Goal: Task Accomplishment & Management: Complete application form

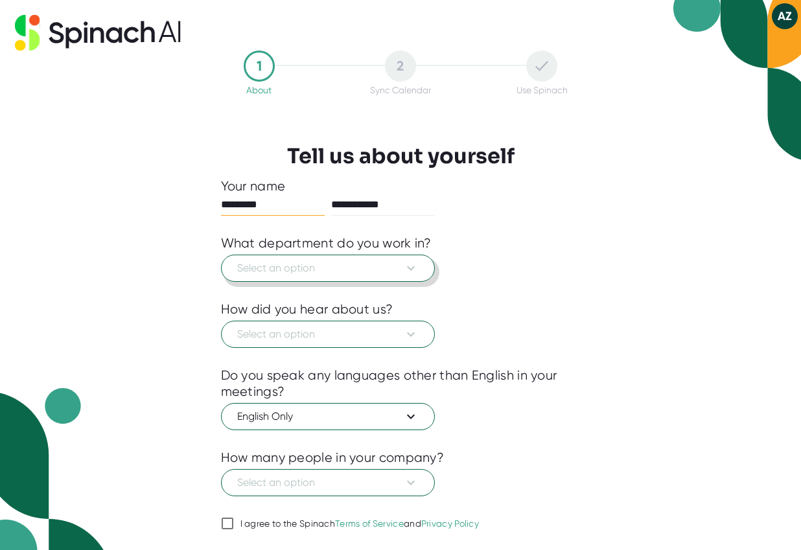
click at [331, 272] on span "Select an option" at bounding box center [328, 269] width 182 height 16
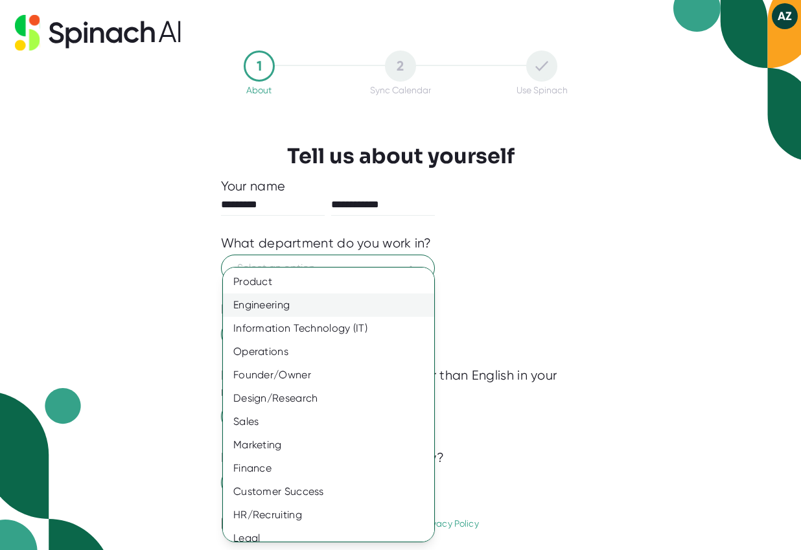
click at [324, 310] on div "Engineering" at bounding box center [328, 305] width 211 height 23
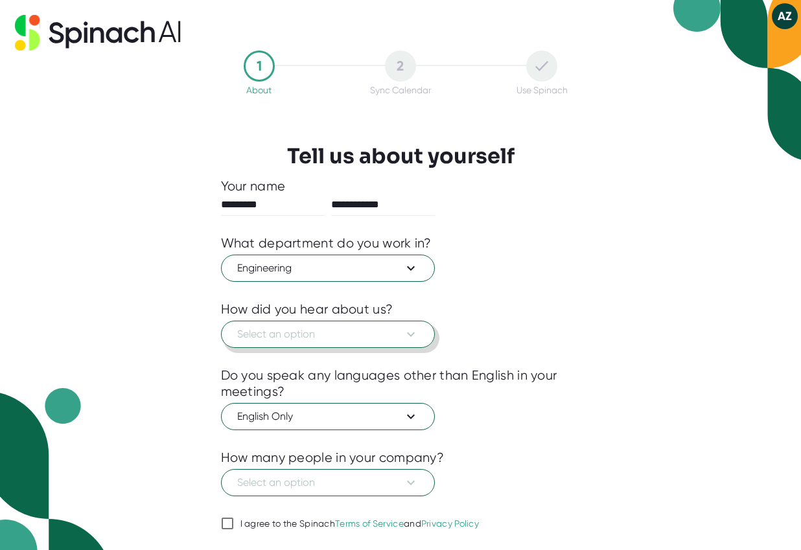
click at [321, 340] on span "Select an option" at bounding box center [328, 335] width 182 height 16
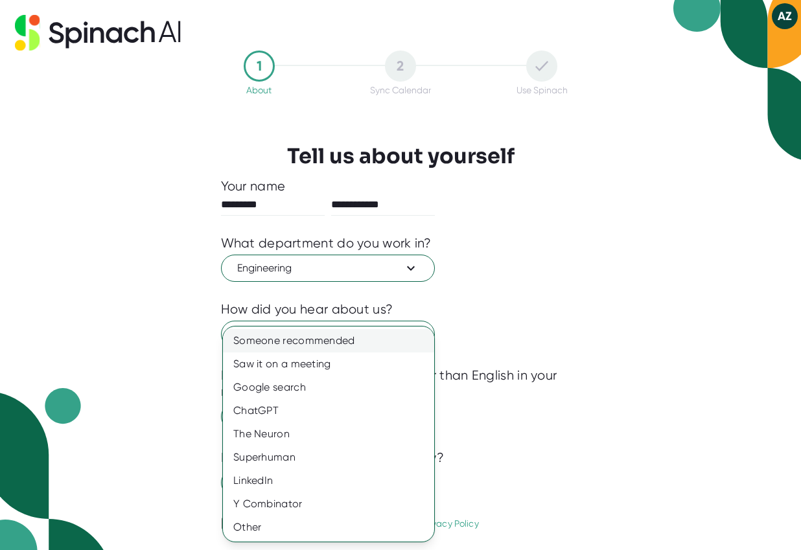
click at [329, 347] on div "Someone recommended" at bounding box center [328, 340] width 211 height 23
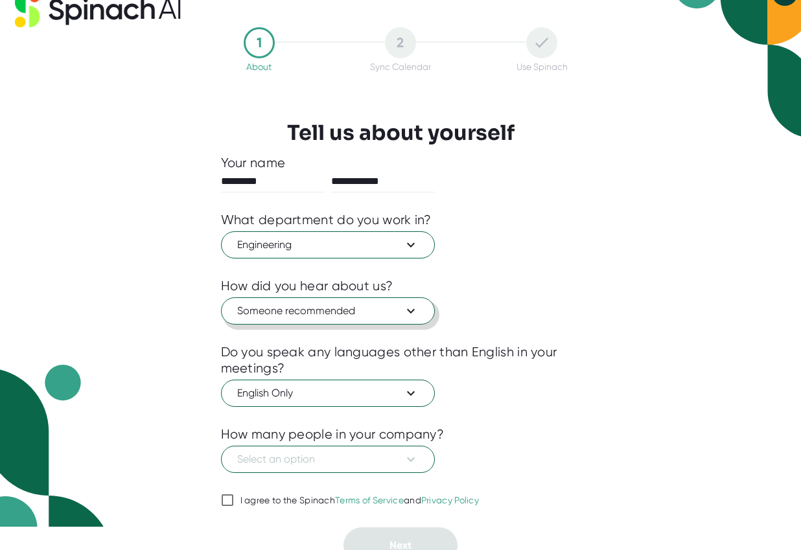
scroll to position [36, 0]
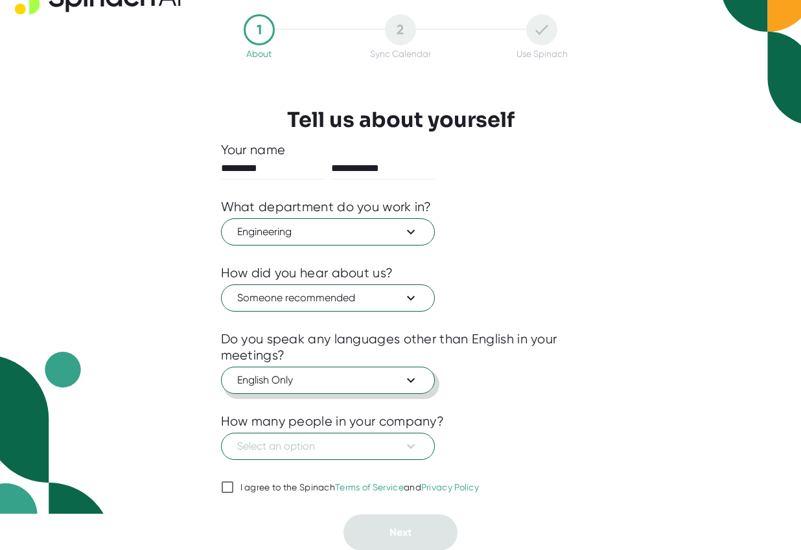
click at [325, 377] on span "English Only" at bounding box center [328, 381] width 182 height 16
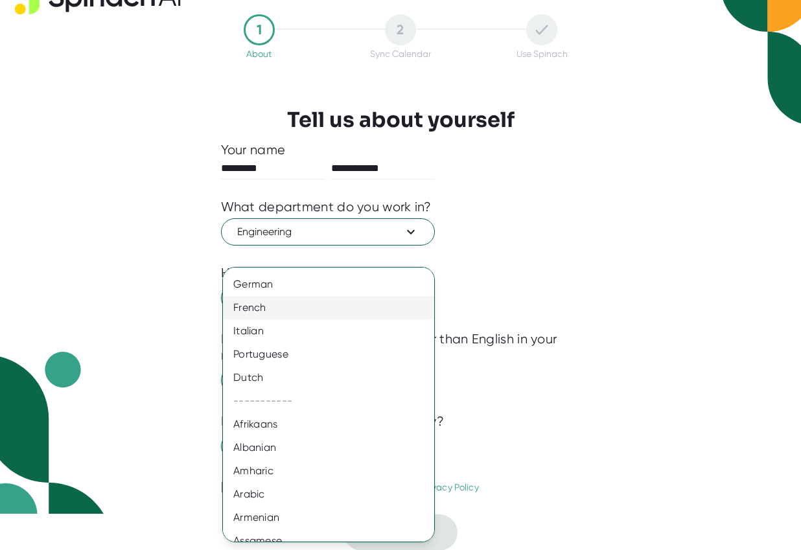
scroll to position [61, 0]
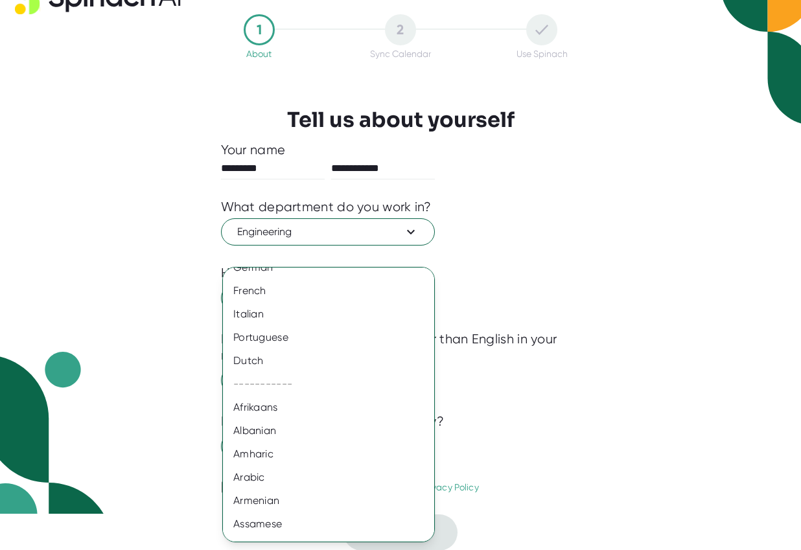
click at [530, 374] on div at bounding box center [400, 275] width 801 height 550
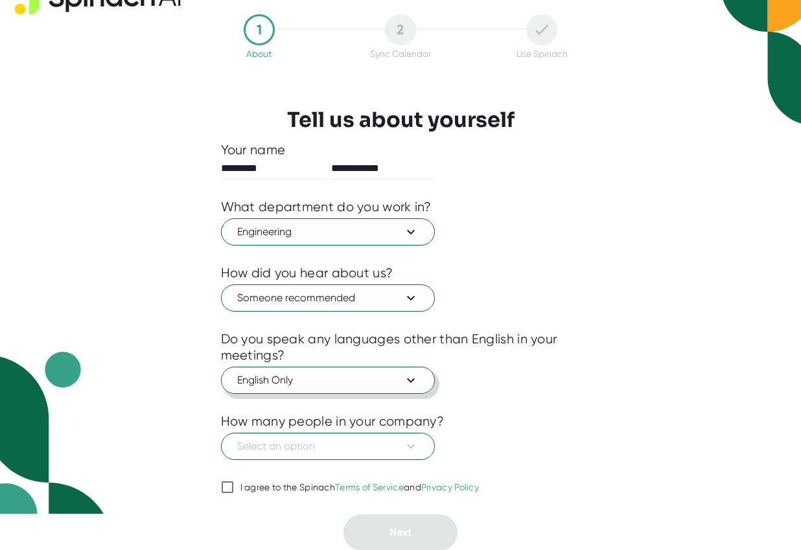
click at [382, 381] on span "English Only" at bounding box center [328, 381] width 182 height 16
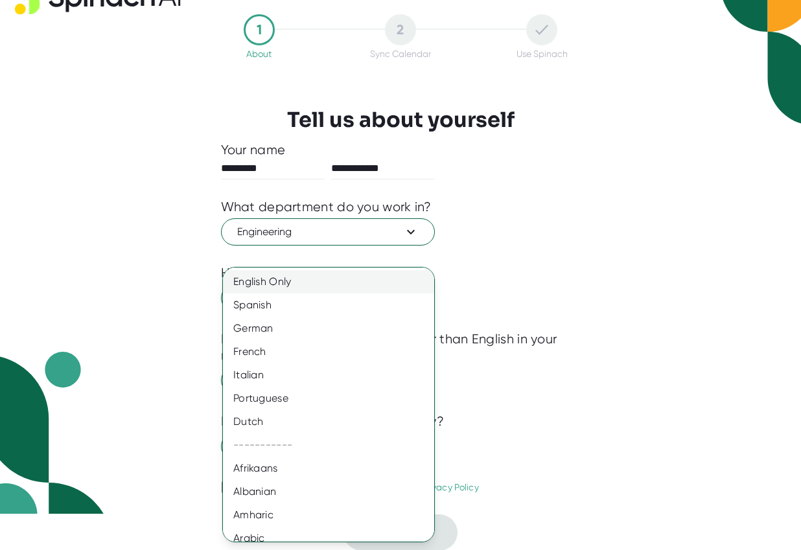
click at [341, 281] on div "English Only" at bounding box center [328, 281] width 211 height 23
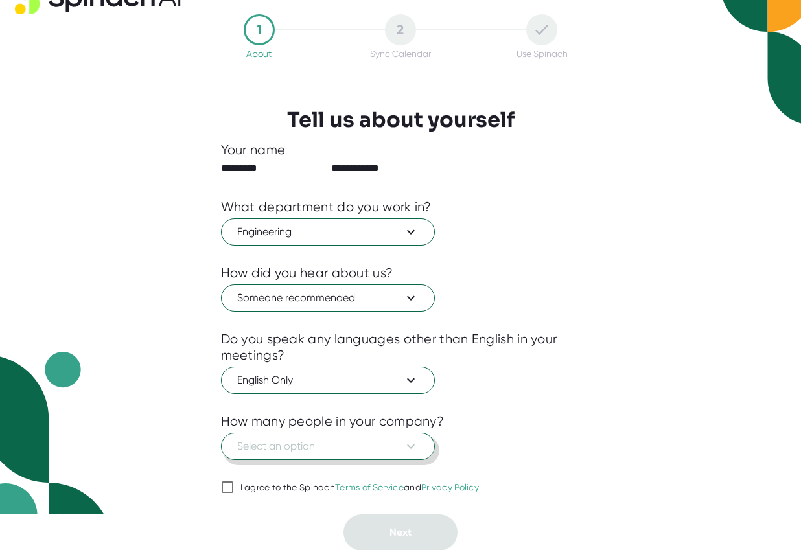
click at [380, 445] on span "Select an option" at bounding box center [328, 447] width 182 height 16
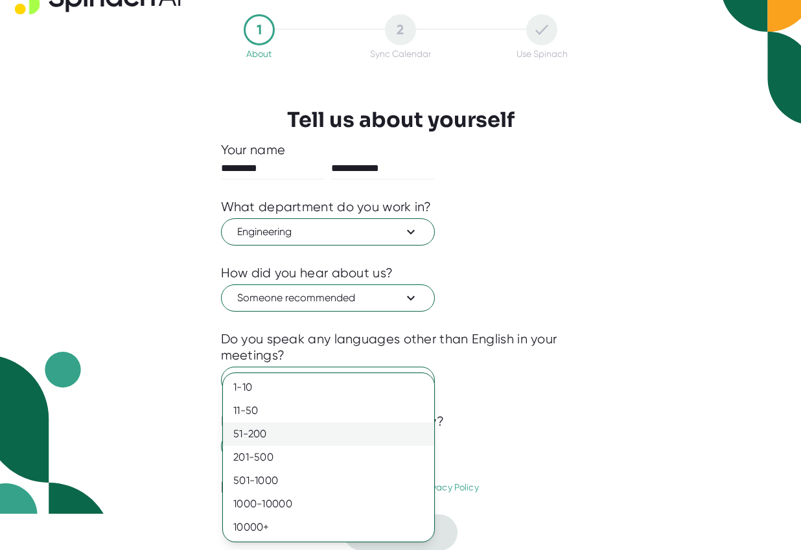
click at [375, 436] on div "51-200" at bounding box center [328, 434] width 211 height 23
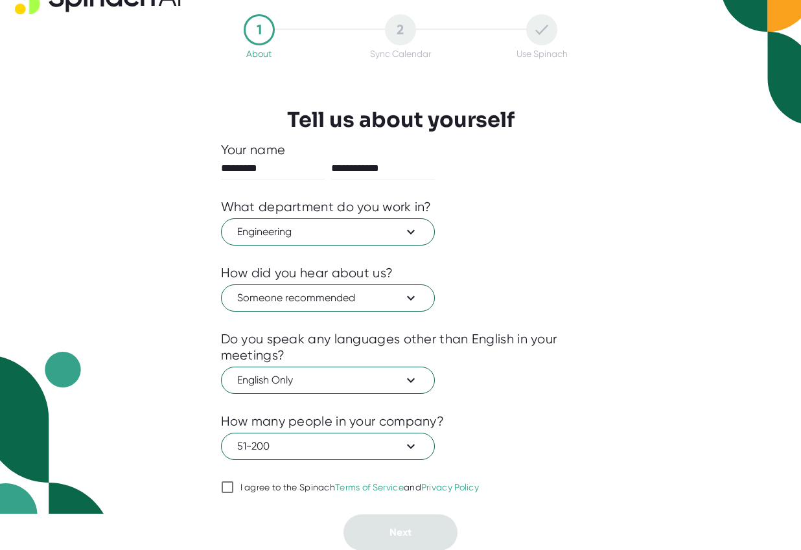
click at [307, 486] on div "I agree to the Spinach Terms of Service and Privacy Policy" at bounding box center [359, 488] width 239 height 12
click at [234, 486] on input "I agree to the Spinach Terms of Service and Privacy Policy" at bounding box center [227, 488] width 13 height 16
checkbox input "true"
click at [416, 534] on button "Next" at bounding box center [401, 533] width 114 height 36
